Goal: Check status: Check status

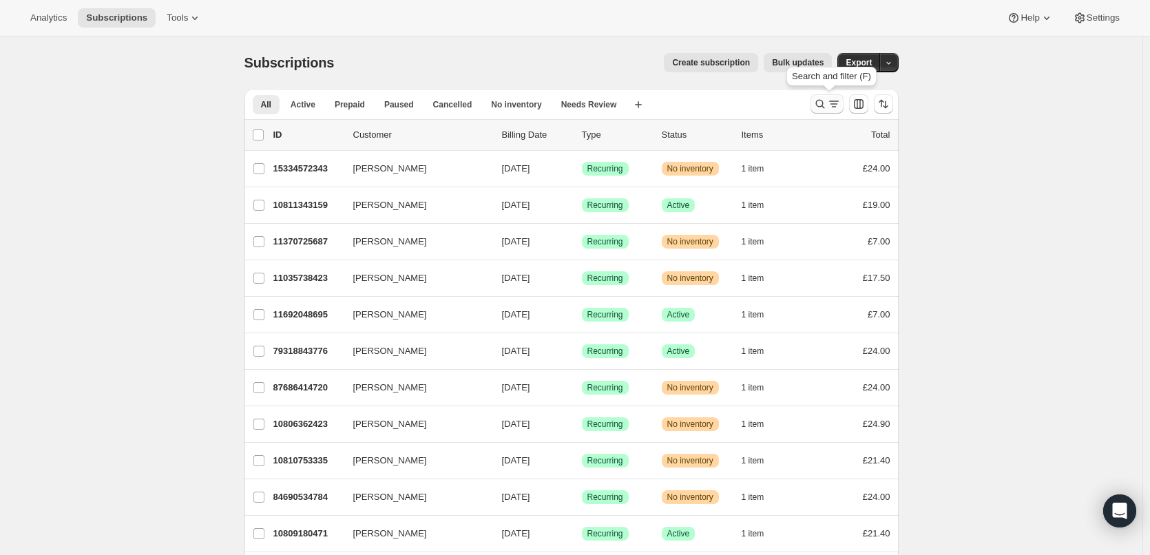
click at [830, 105] on icon "Search and filter results" at bounding box center [834, 104] width 14 height 14
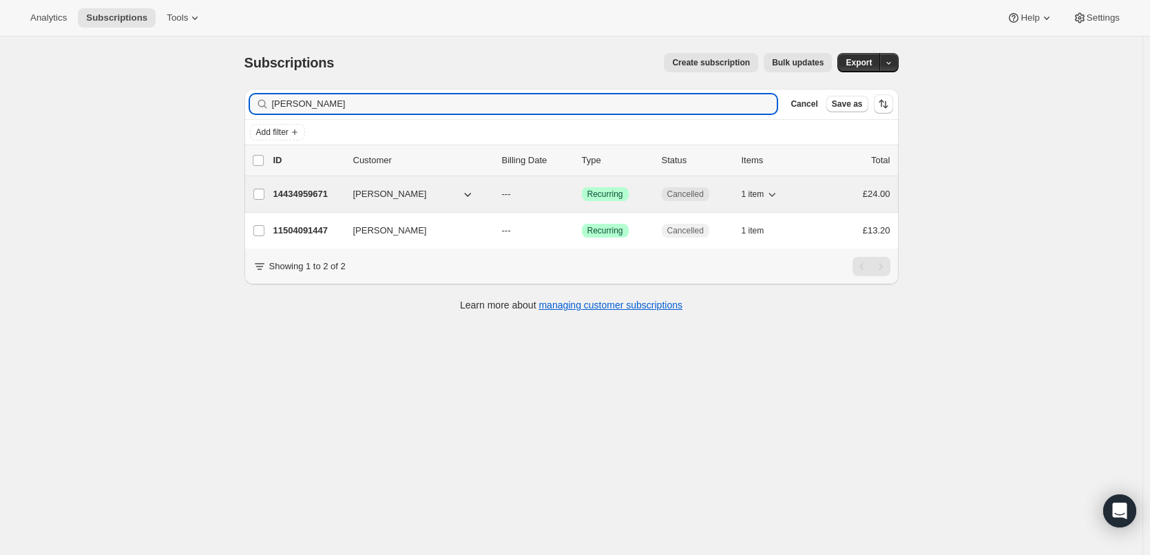
type input "[PERSON_NAME]"
click at [406, 193] on span "[PERSON_NAME]" at bounding box center [390, 194] width 74 height 14
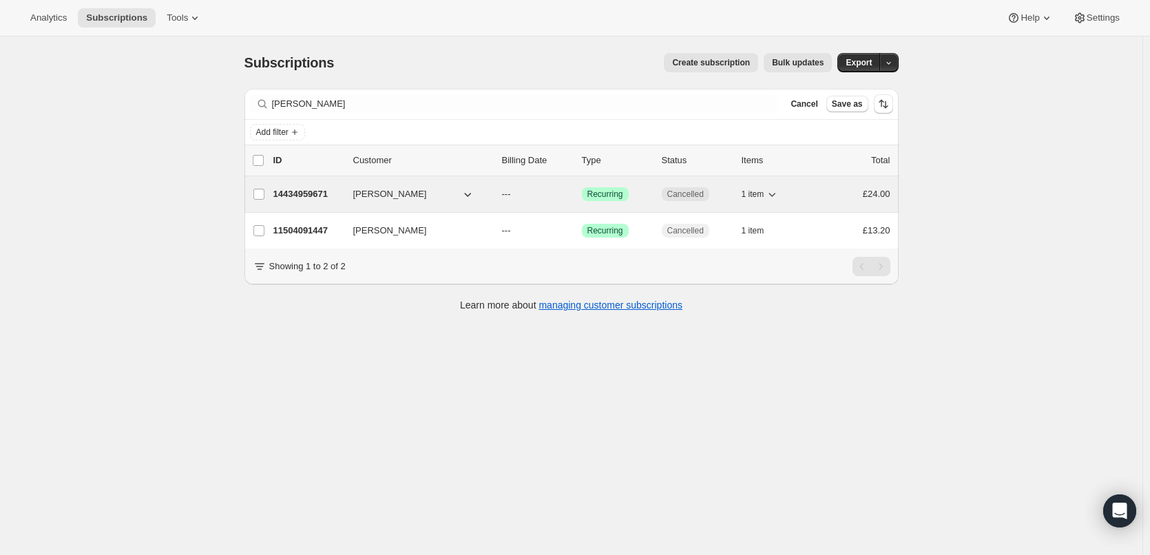
click at [470, 193] on icon "button" at bounding box center [468, 194] width 14 height 14
click at [406, 198] on span "[PERSON_NAME]" at bounding box center [390, 194] width 74 height 14
click at [299, 198] on p "14434959671" at bounding box center [307, 194] width 69 height 14
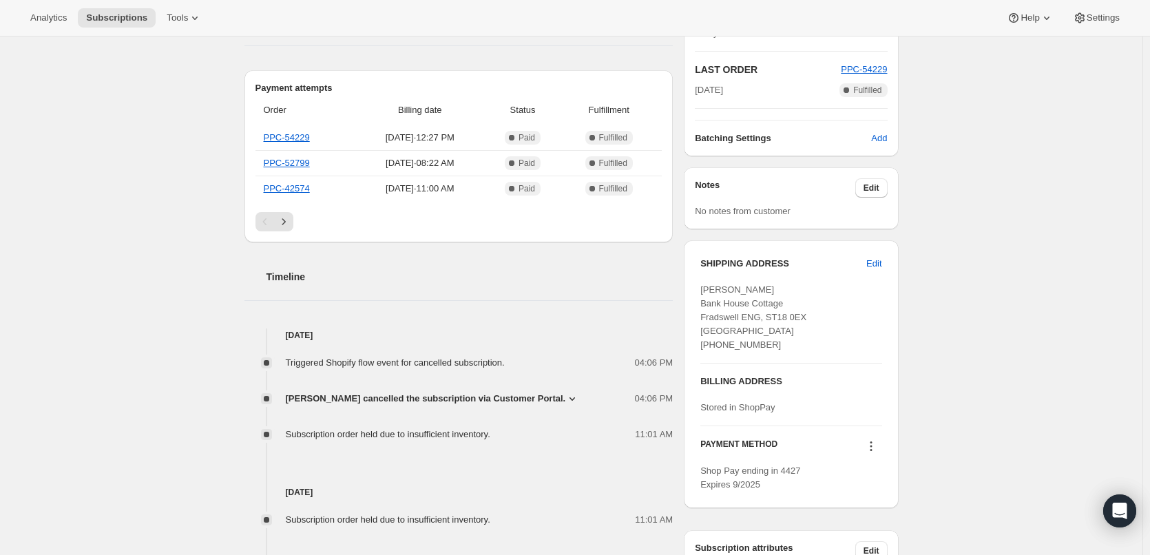
scroll to position [344, 0]
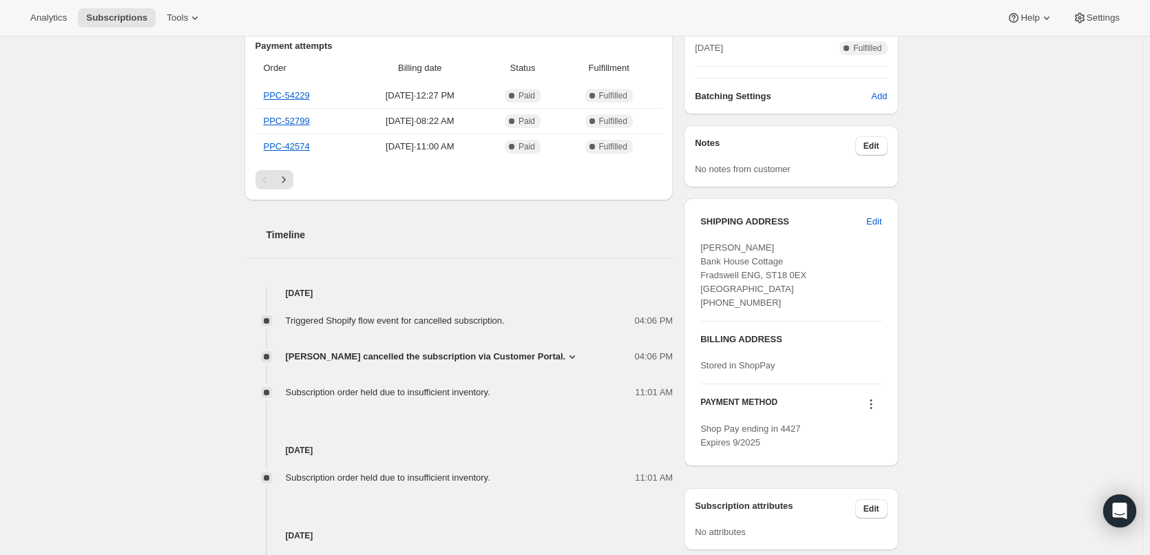
click at [481, 355] on span "[PERSON_NAME] cancelled the subscription via Customer Portal." at bounding box center [426, 357] width 280 height 14
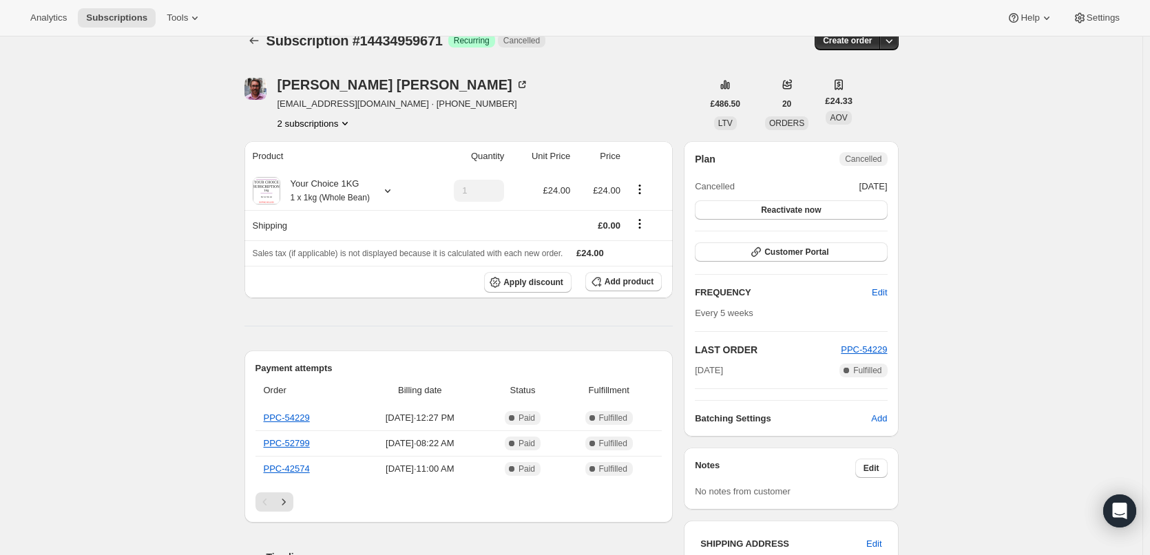
scroll to position [0, 0]
